Goal: Navigation & Orientation: Find specific page/section

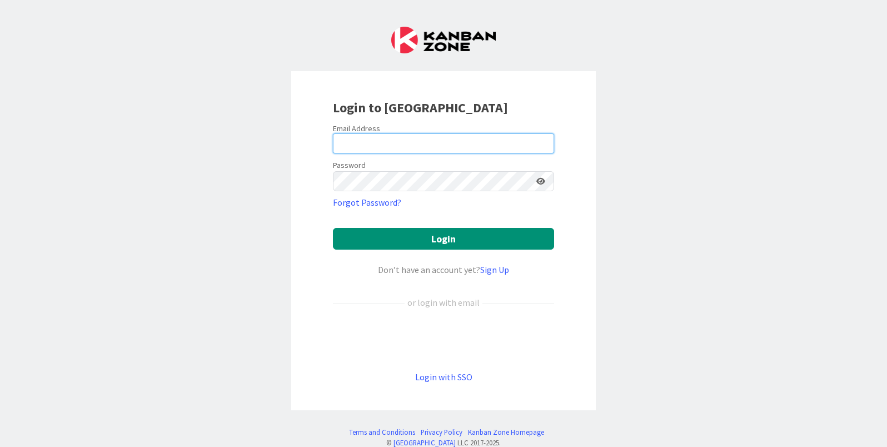
click at [408, 144] on input "email" at bounding box center [443, 143] width 221 height 20
click at [464, 79] on div "Login to [GEOGRAPHIC_DATA] Email Address Password Forgot Password? Login Don’t …" at bounding box center [443, 240] width 304 height 339
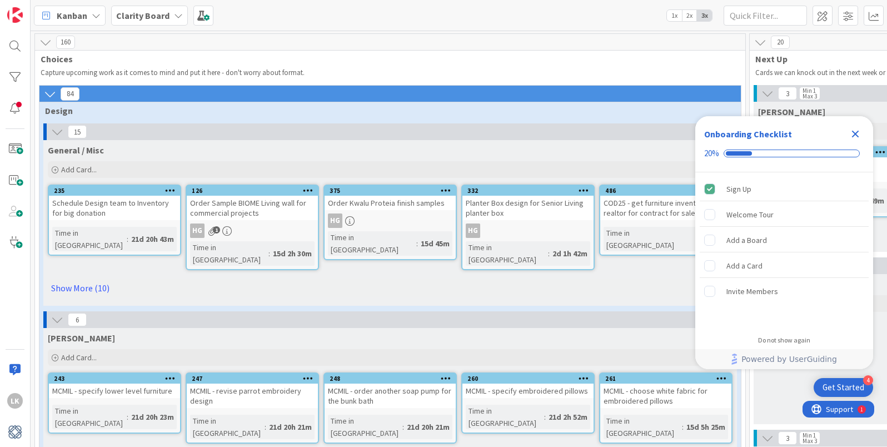
click at [854, 131] on icon "Close Checklist" at bounding box center [854, 133] width 13 height 13
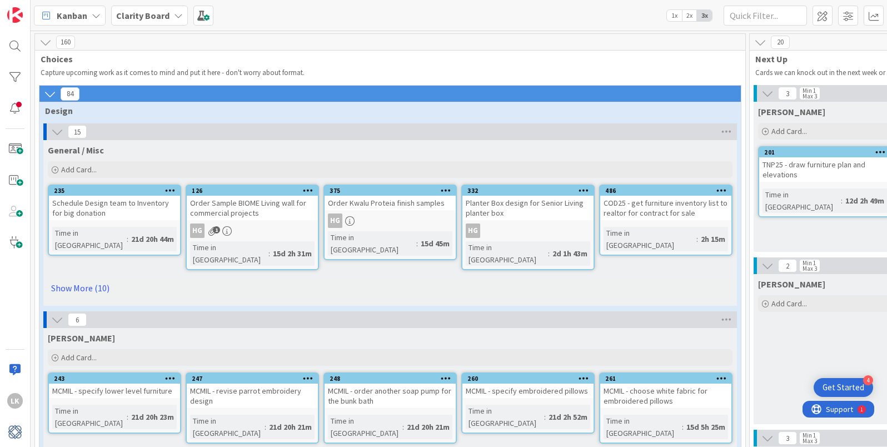
click at [688, 12] on span "2x" at bounding box center [689, 15] width 15 height 11
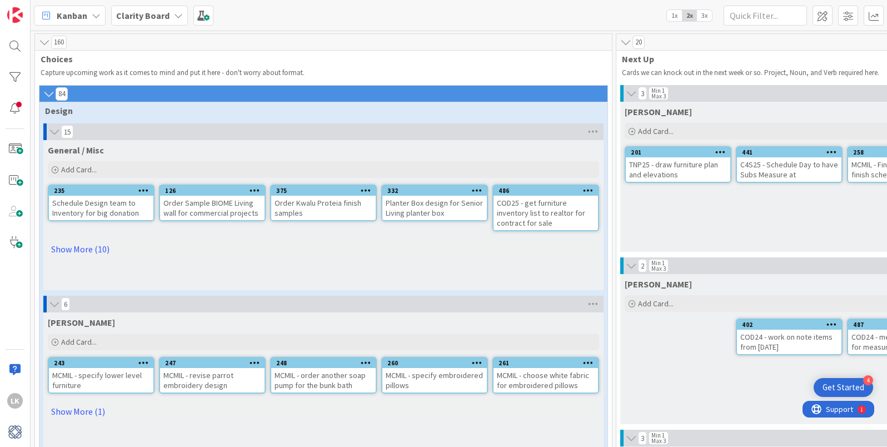
click at [676, 14] on span "1x" at bounding box center [674, 15] width 15 height 11
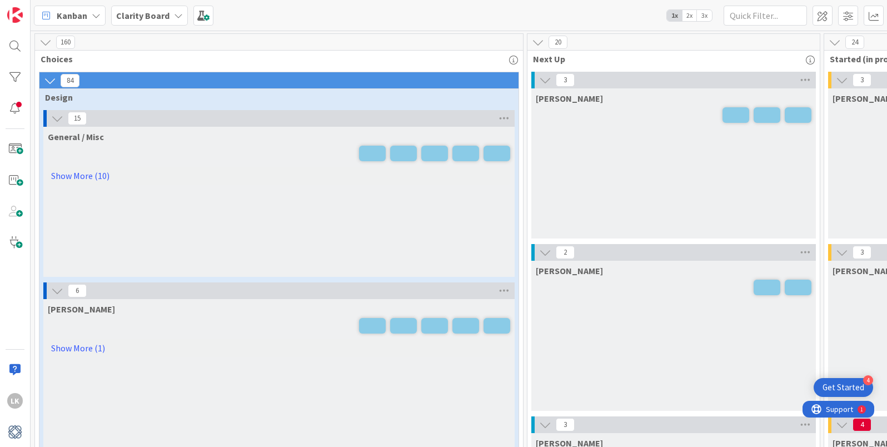
click at [689, 15] on span "2x" at bounding box center [689, 15] width 15 height 11
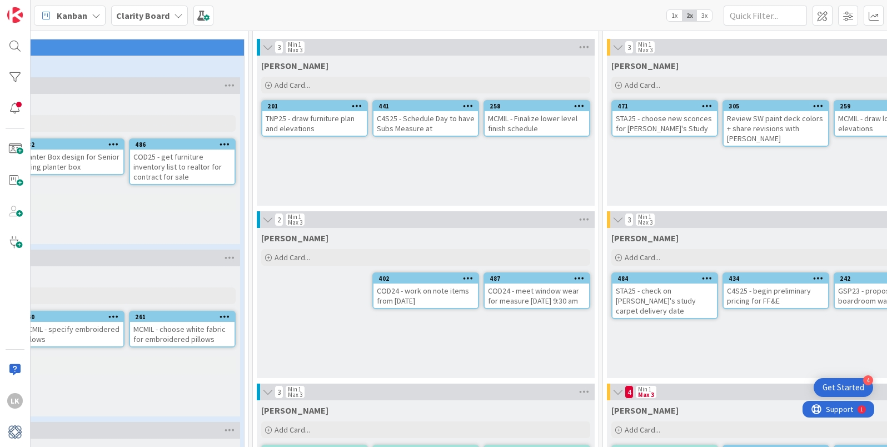
scroll to position [0, 363]
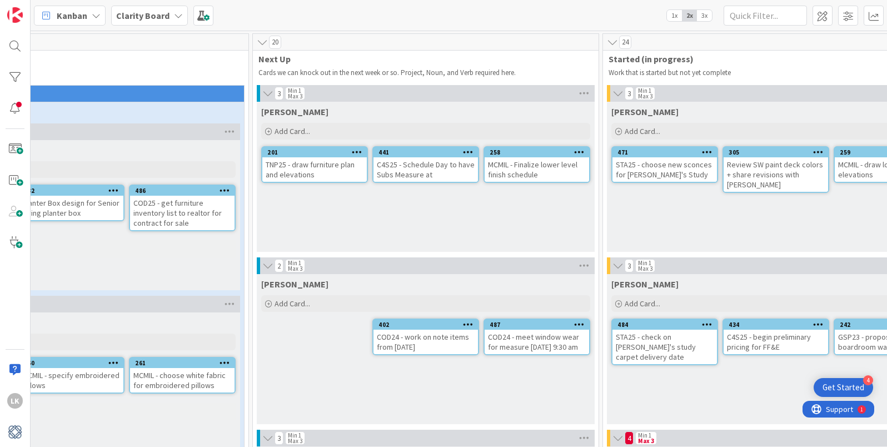
click at [613, 42] on icon at bounding box center [612, 42] width 12 height 11
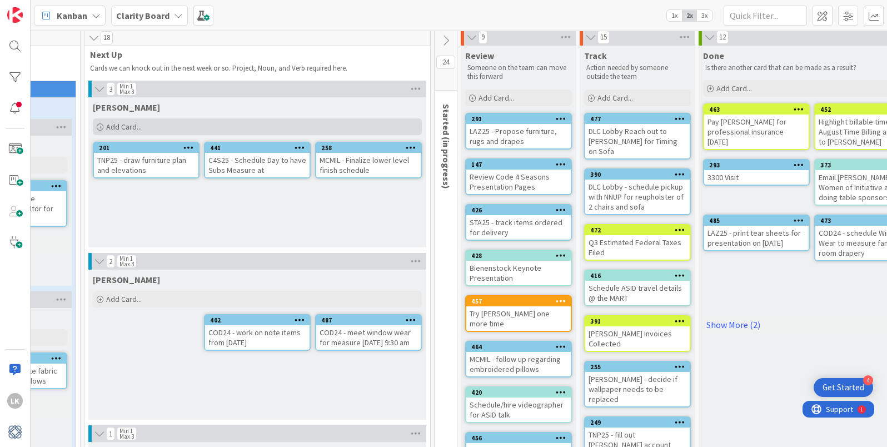
scroll to position [5, 532]
drag, startPoint x: 354, startPoint y: 169, endPoint x: 177, endPoint y: 1, distance: 244.1
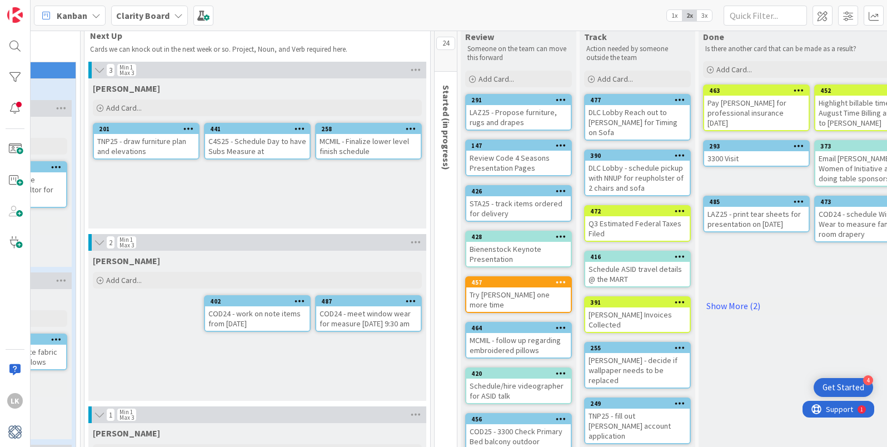
scroll to position [25, 532]
